Goal: Find specific fact: Find specific fact

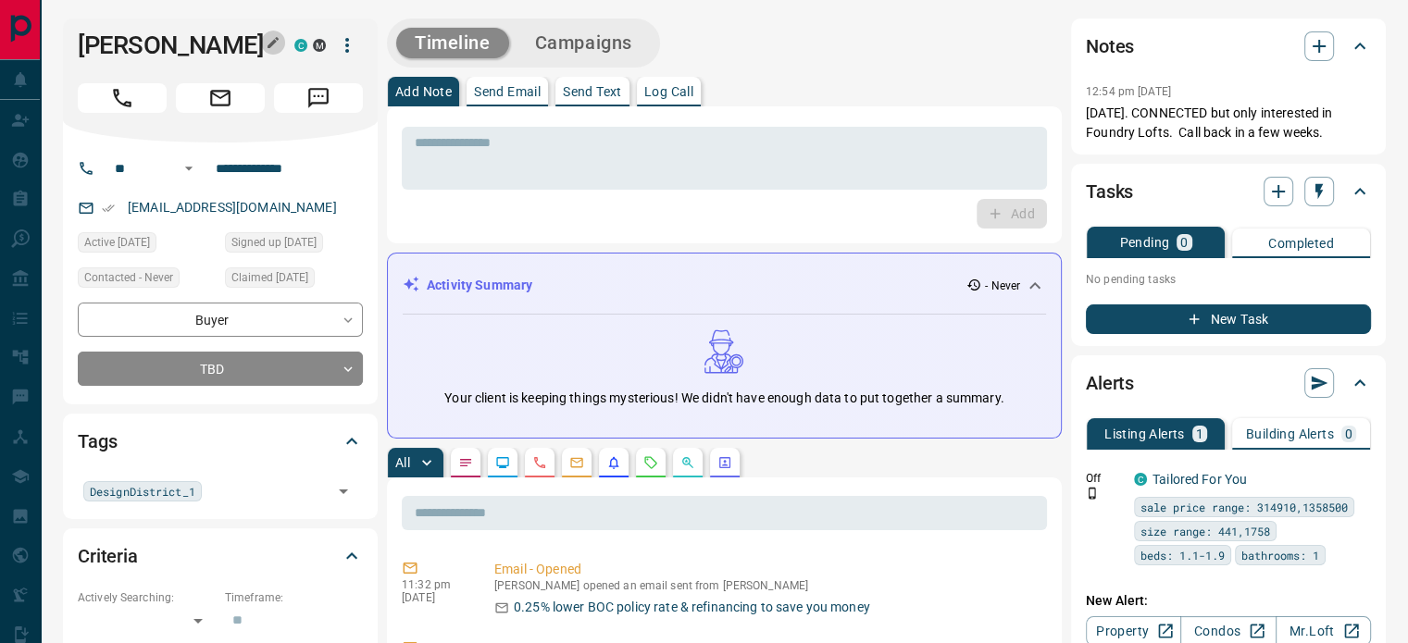
click at [270, 42] on icon "button" at bounding box center [273, 42] width 11 height 11
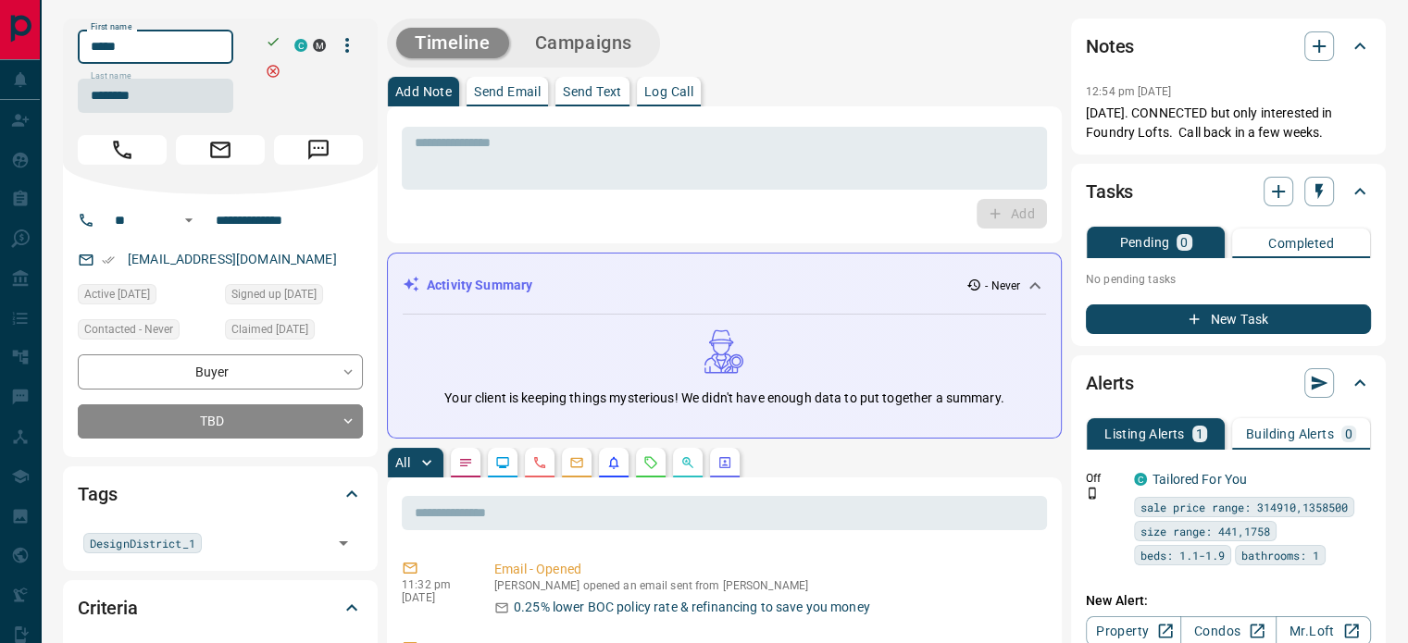
click at [218, 55] on input "*****" at bounding box center [156, 47] width 156 height 34
click at [164, 93] on input "********" at bounding box center [156, 96] width 156 height 34
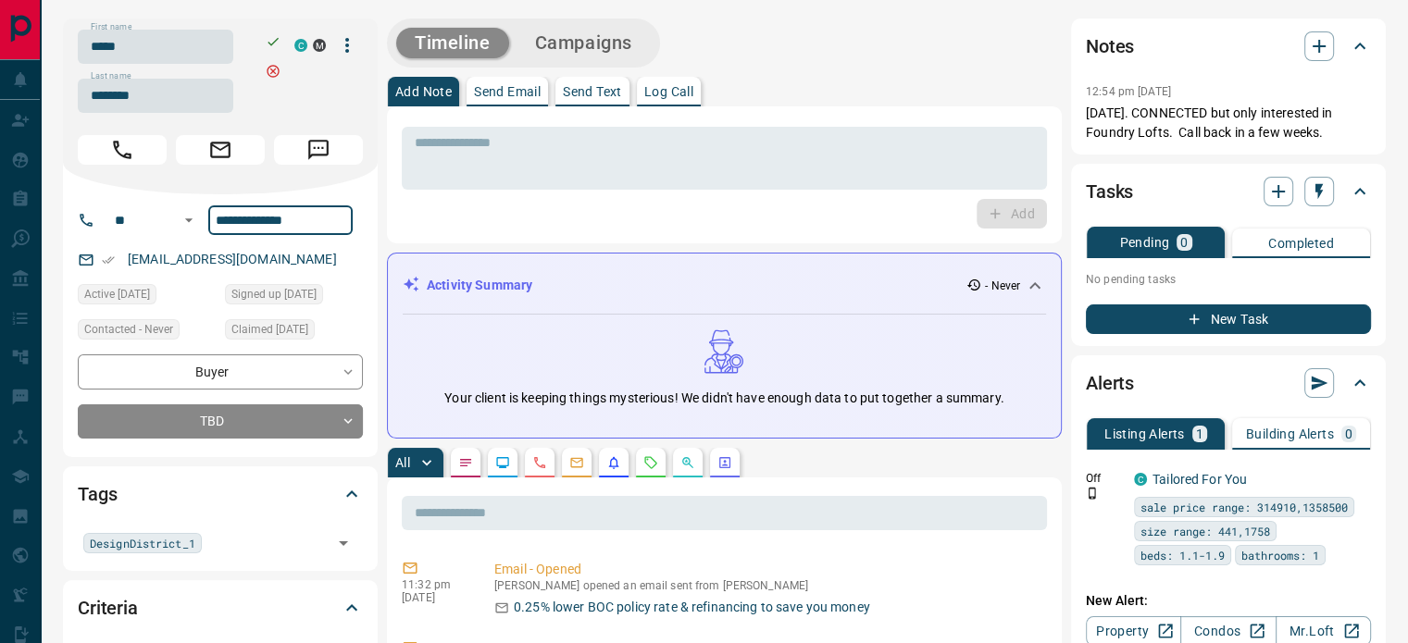
click at [250, 213] on input "**********" at bounding box center [280, 221] width 144 height 30
click at [318, 248] on div "[EMAIL_ADDRESS][DOMAIN_NAME]" at bounding box center [220, 259] width 285 height 31
click at [314, 255] on div "[EMAIL_ADDRESS][DOMAIN_NAME]" at bounding box center [220, 259] width 285 height 31
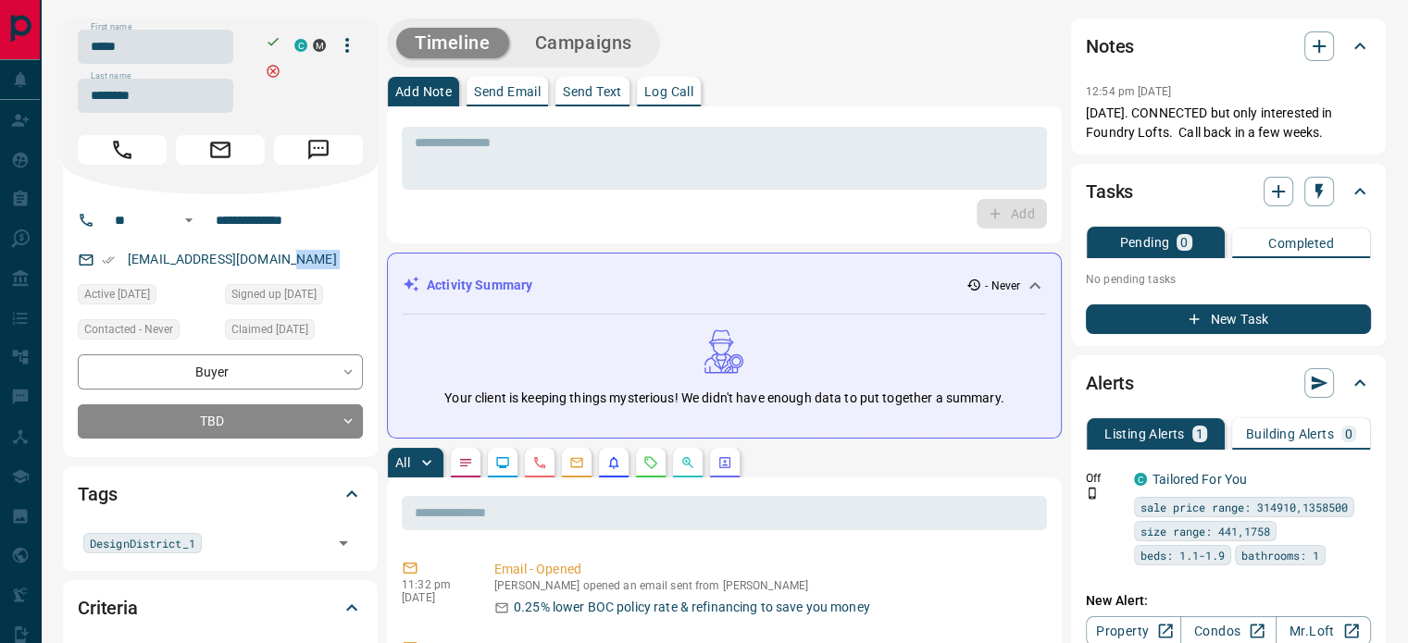
click at [314, 255] on div "[EMAIL_ADDRESS][DOMAIN_NAME]" at bounding box center [220, 259] width 285 height 31
click at [305, 258] on div "[EMAIL_ADDRESS][DOMAIN_NAME]" at bounding box center [220, 259] width 285 height 31
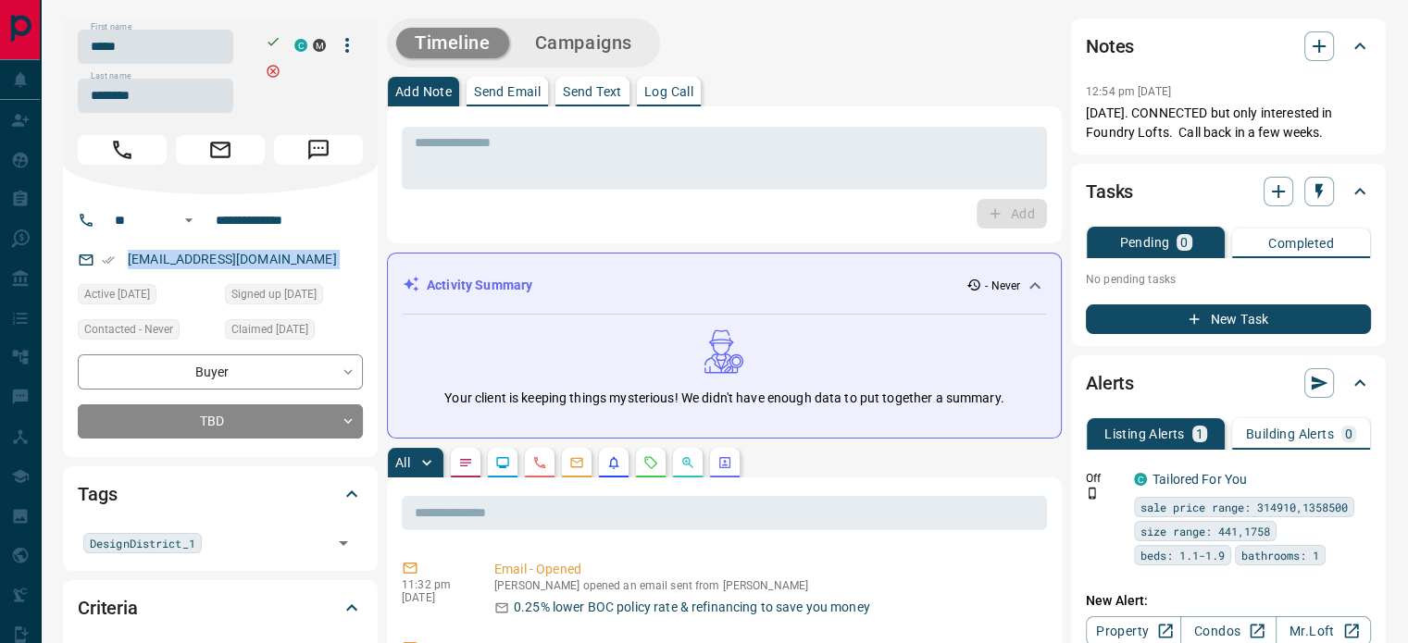
click at [305, 258] on div "[EMAIL_ADDRESS][DOMAIN_NAME]" at bounding box center [220, 259] width 285 height 31
click at [1171, 143] on div "Notes 12:54 pm [DATE] JUNE 9th. CONNECTED but only interested in Foundry Lofts.…" at bounding box center [1228, 87] width 315 height 136
copy div "12:54 pm [DATE] Pin [DATE]. CONNECTED but only interested in Foundry Lofts. Cal…"
drag, startPoint x: 1344, startPoint y: 129, endPoint x: 1007, endPoint y: 142, distance: 337.2
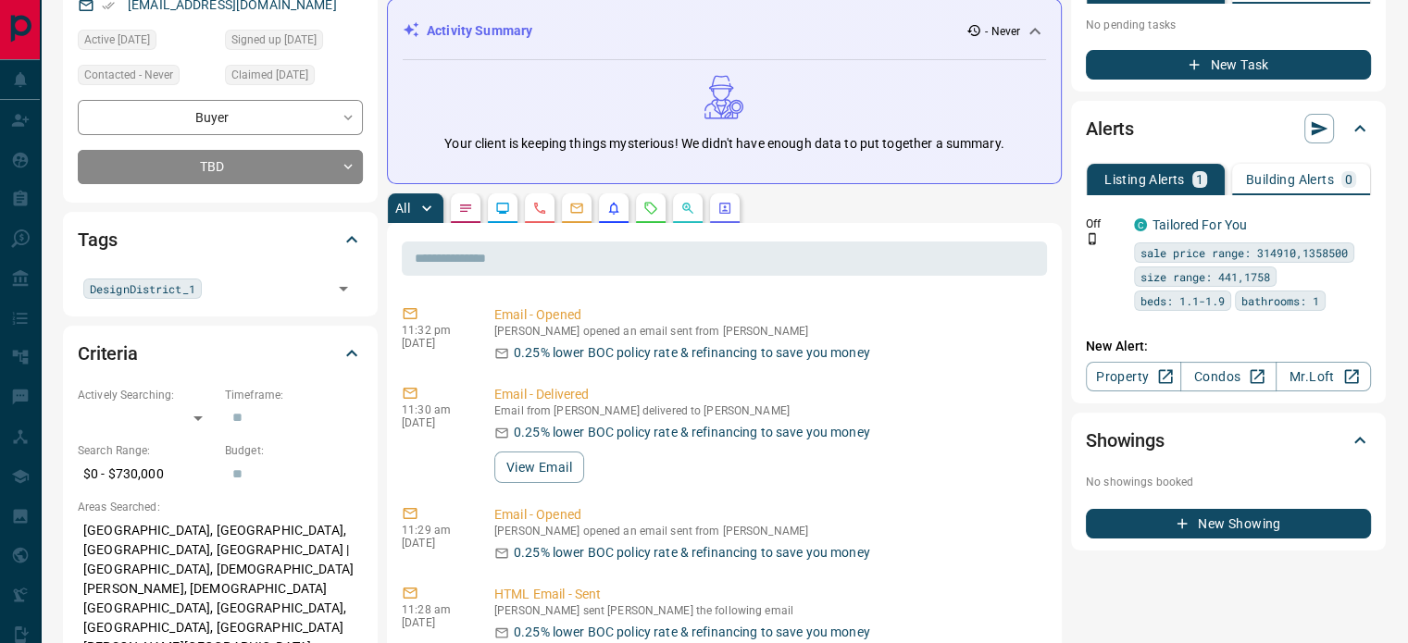
scroll to position [370, 0]
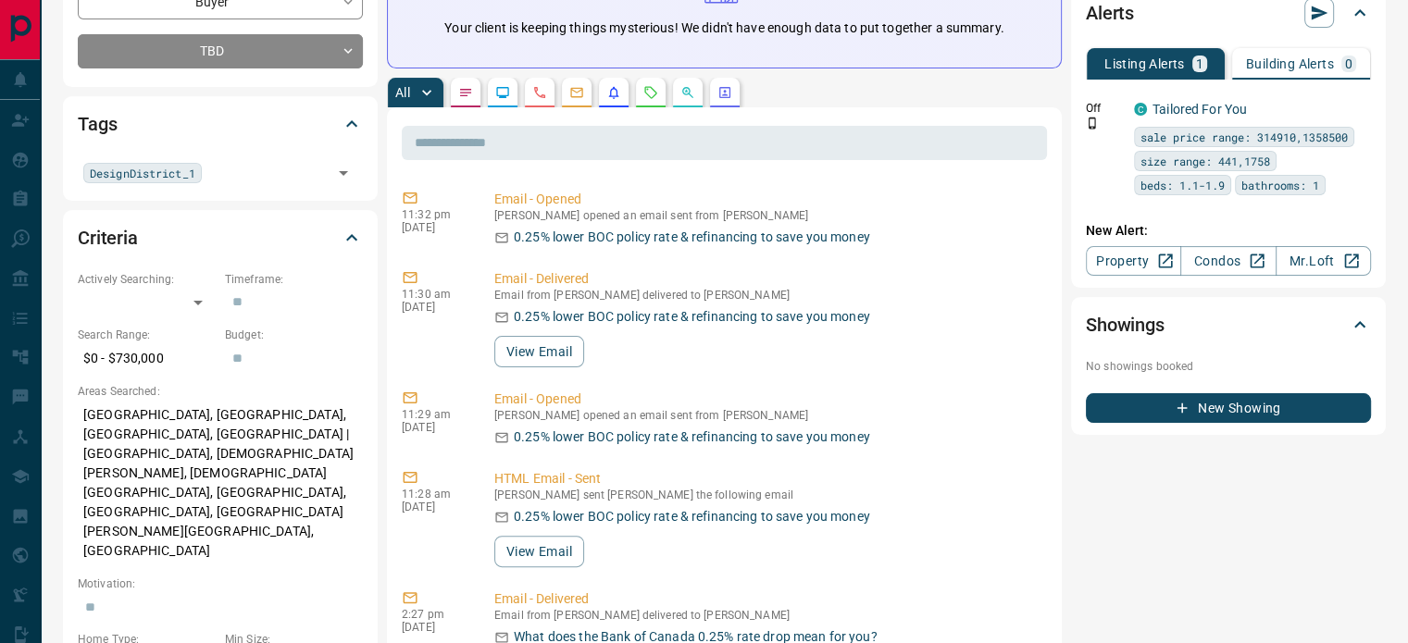
click at [529, 88] on button "button" at bounding box center [540, 93] width 30 height 30
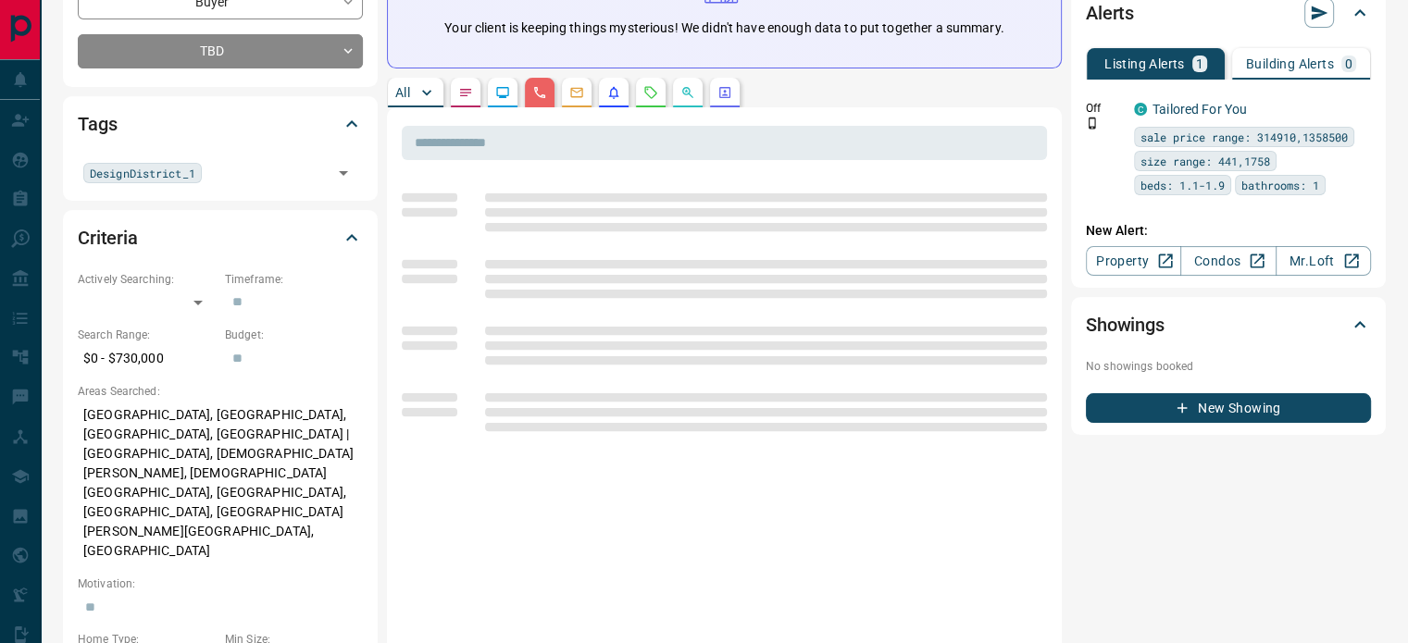
click at [136, 422] on p "[GEOGRAPHIC_DATA], [GEOGRAPHIC_DATA], [GEOGRAPHIC_DATA], [GEOGRAPHIC_DATA] | [G…" at bounding box center [220, 483] width 285 height 167
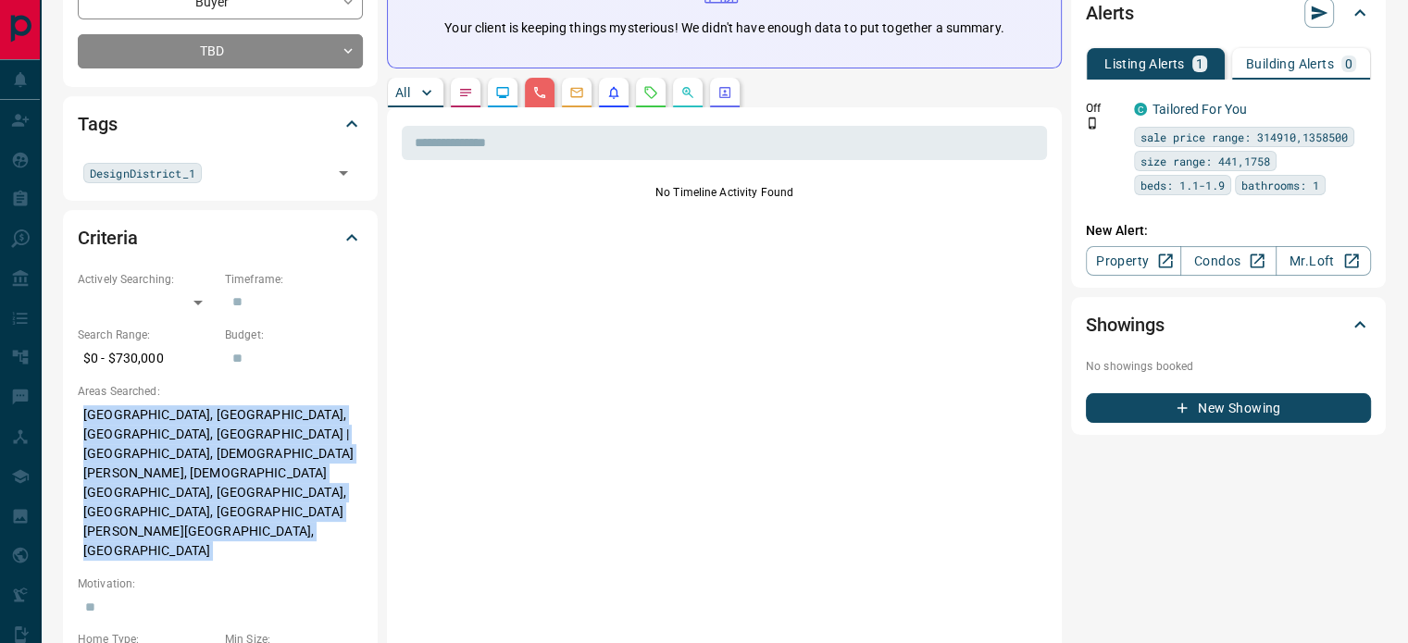
click at [136, 422] on p "[GEOGRAPHIC_DATA], [GEOGRAPHIC_DATA], [GEOGRAPHIC_DATA], [GEOGRAPHIC_DATA] | [G…" at bounding box center [220, 483] width 285 height 167
copy p "[GEOGRAPHIC_DATA], [GEOGRAPHIC_DATA], [GEOGRAPHIC_DATA], [GEOGRAPHIC_DATA] | [G…"
